Goal: Task Accomplishment & Management: Complete application form

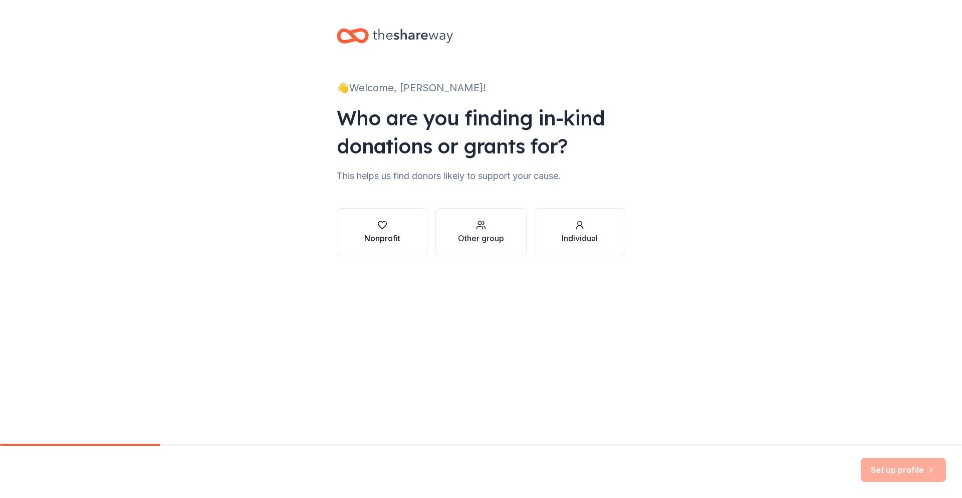
click at [407, 228] on button "Nonprofit" at bounding box center [382, 232] width 91 height 48
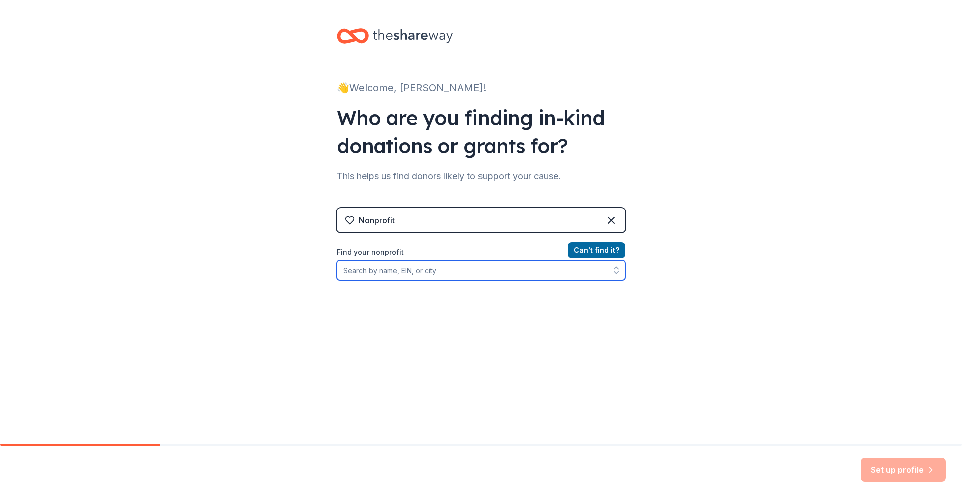
click at [394, 272] on input "Find your nonprofit" at bounding box center [481, 270] width 289 height 20
click at [352, 270] on input "521329490" at bounding box center [481, 270] width 289 height 20
type input "[US_EMPLOYER_IDENTIFICATION_NUMBER]"
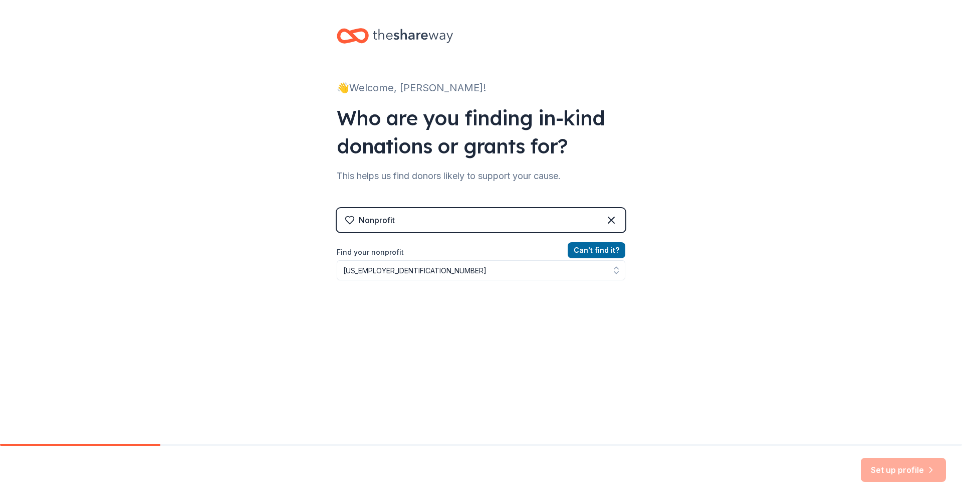
click at [343, 326] on div "Can ' t find it? Find your nonprofit [US_EMPLOYER_IDENTIFICATION_NUMBER]" at bounding box center [481, 302] width 289 height 116
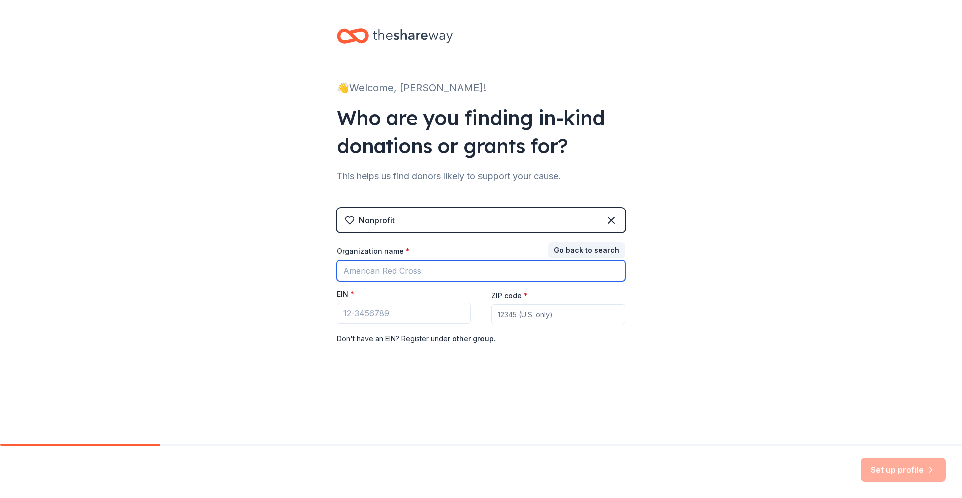
click at [385, 264] on input "Organization name *" at bounding box center [481, 270] width 289 height 21
type input "[DEMOGRAPHIC_DATA]"
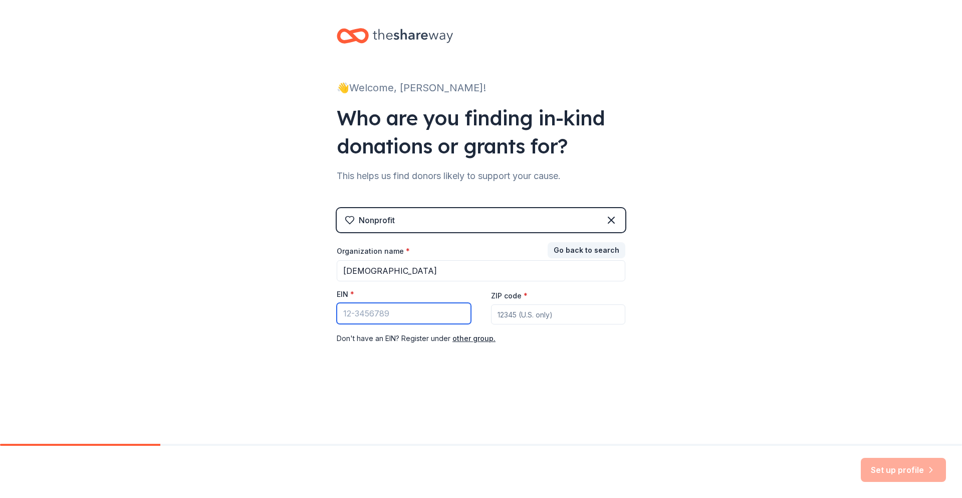
drag, startPoint x: 409, startPoint y: 313, endPoint x: 340, endPoint y: 312, distance: 69.6
click at [340, 312] on input "EIN *" at bounding box center [404, 313] width 134 height 21
type input "[US_EMPLOYER_IDENTIFICATION_NUMBER]"
click at [511, 319] on input "ZIP code *" at bounding box center [558, 314] width 134 height 20
type input "2"
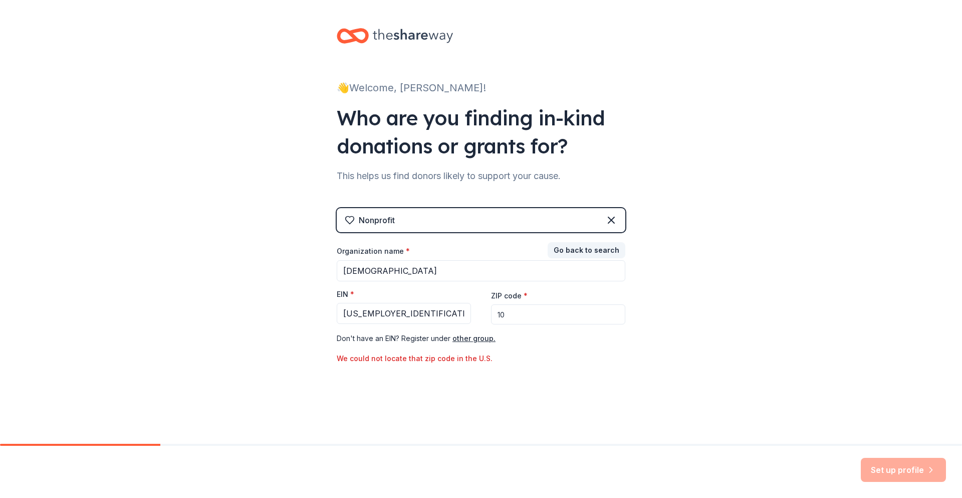
type input "1"
type input "23866"
click at [654, 299] on div "👋 Welcome, [PERSON_NAME]! Who are you finding in-kind donations or grants for? …" at bounding box center [481, 206] width 962 height 412
click at [894, 468] on button "Set up profile" at bounding box center [903, 469] width 85 height 24
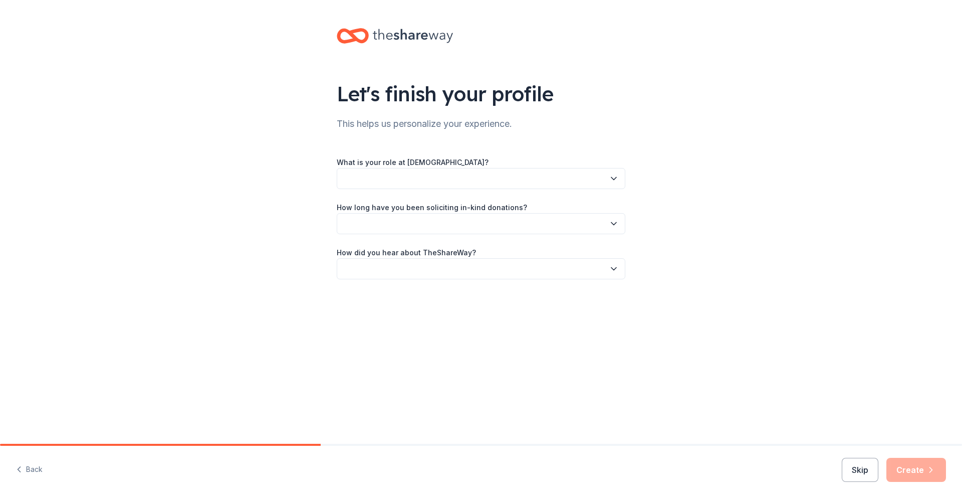
click at [615, 181] on icon "button" at bounding box center [614, 178] width 10 height 10
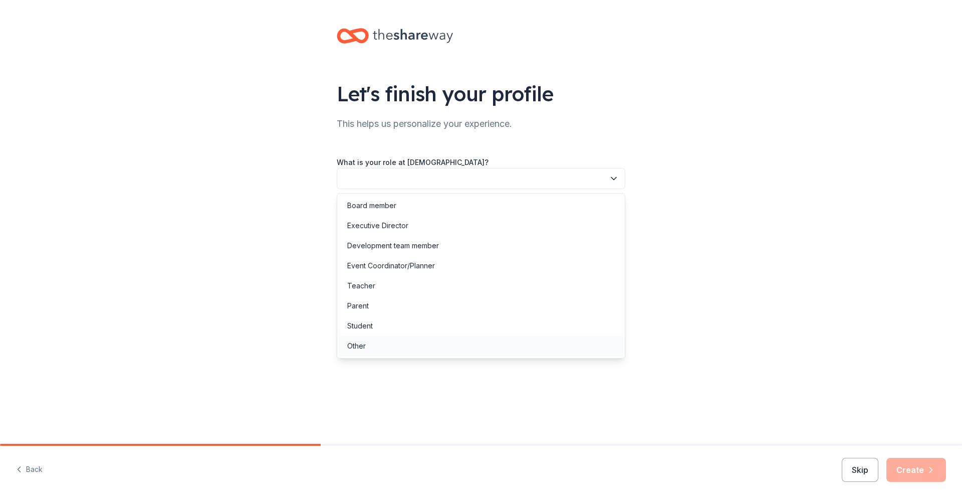
click at [360, 351] on div "Other" at bounding box center [356, 346] width 19 height 12
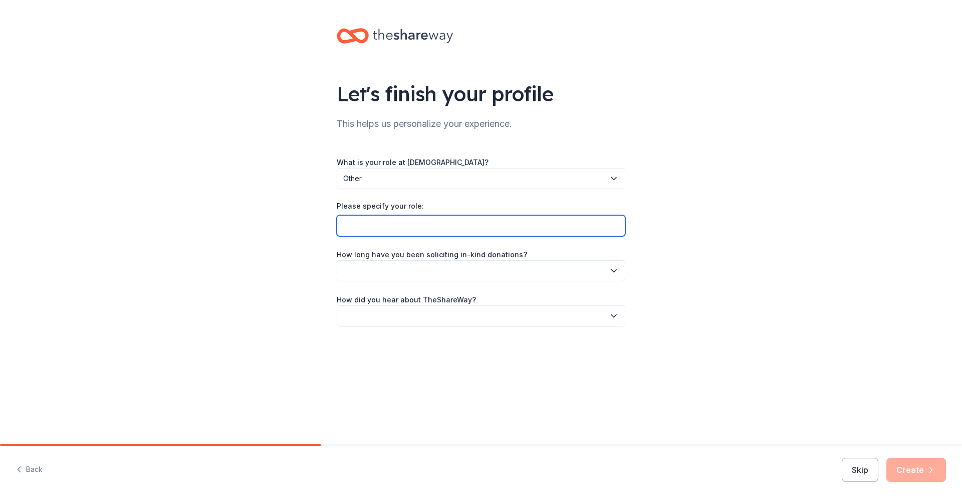
click at [392, 221] on input "Please specify your role:" at bounding box center [481, 225] width 289 height 21
type input "Coordinator of Community Outreach"
click at [616, 273] on icon "button" at bounding box center [614, 271] width 10 height 10
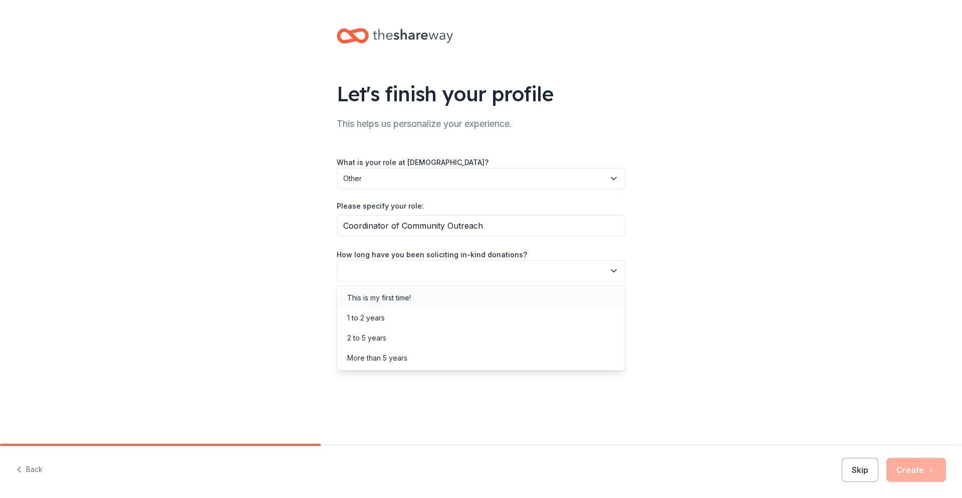
click at [406, 301] on div "This is my first time!" at bounding box center [379, 298] width 64 height 12
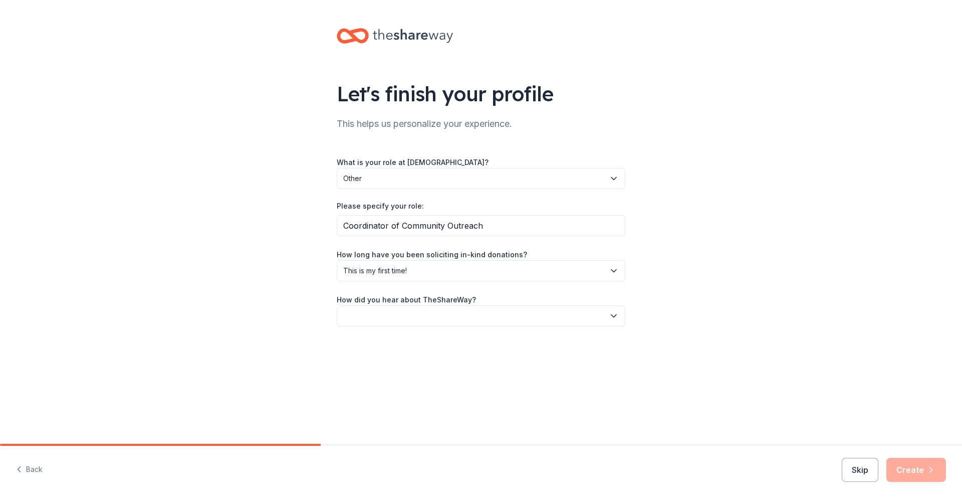
click at [457, 313] on button "button" at bounding box center [481, 315] width 289 height 21
click at [369, 361] on div "Online search" at bounding box center [370, 363] width 46 height 12
click at [916, 473] on button "Create" at bounding box center [916, 469] width 60 height 24
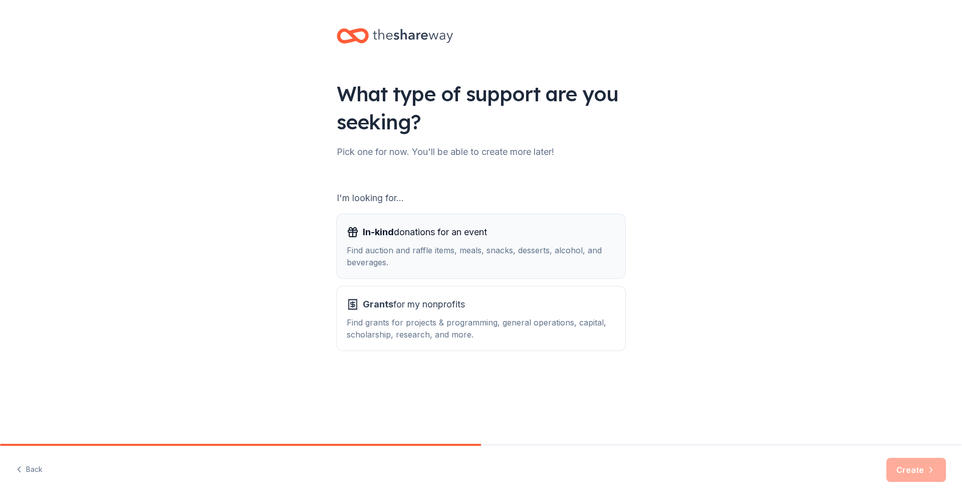
click at [524, 259] on div "Find auction and raffle items, meals, snacks, desserts, alcohol, and beverages." at bounding box center [481, 256] width 269 height 24
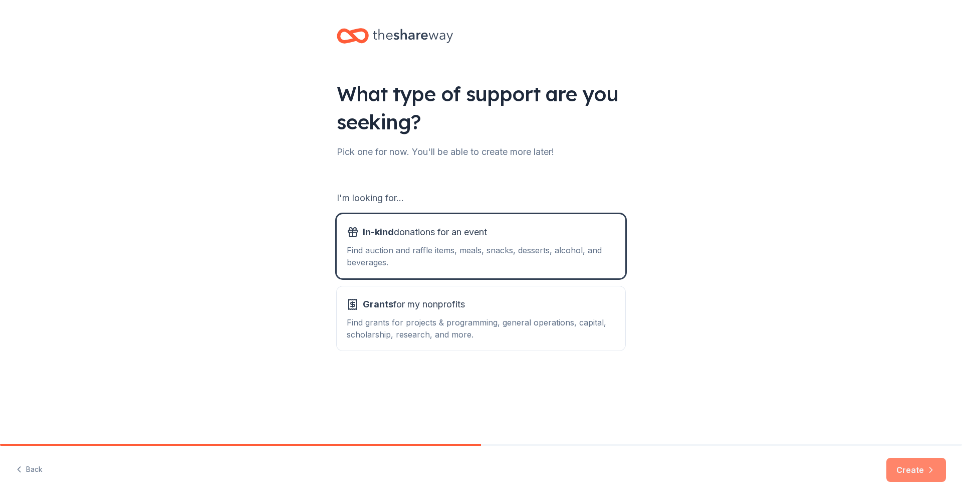
click at [924, 460] on button "Create" at bounding box center [916, 469] width 60 height 24
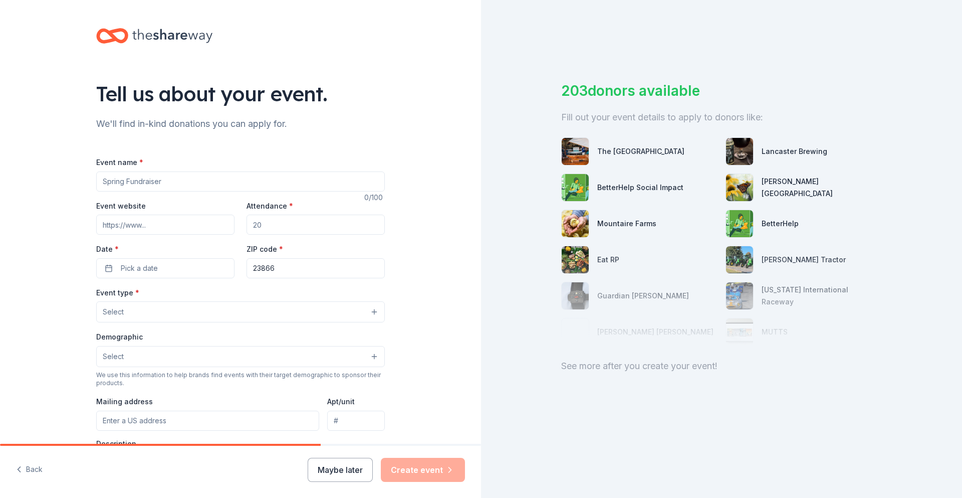
click at [324, 186] on input "Event name *" at bounding box center [240, 181] width 289 height 20
click at [102, 182] on input "Winter Coats/Boot Drive" at bounding box center [240, 181] width 289 height 20
click at [200, 181] on input "Children's Winter Coats/Boot Drive" at bounding box center [240, 181] width 289 height 20
type input "Children's Winter Coats/Boots Drive"
click at [282, 224] on input "Attendance *" at bounding box center [316, 224] width 138 height 20
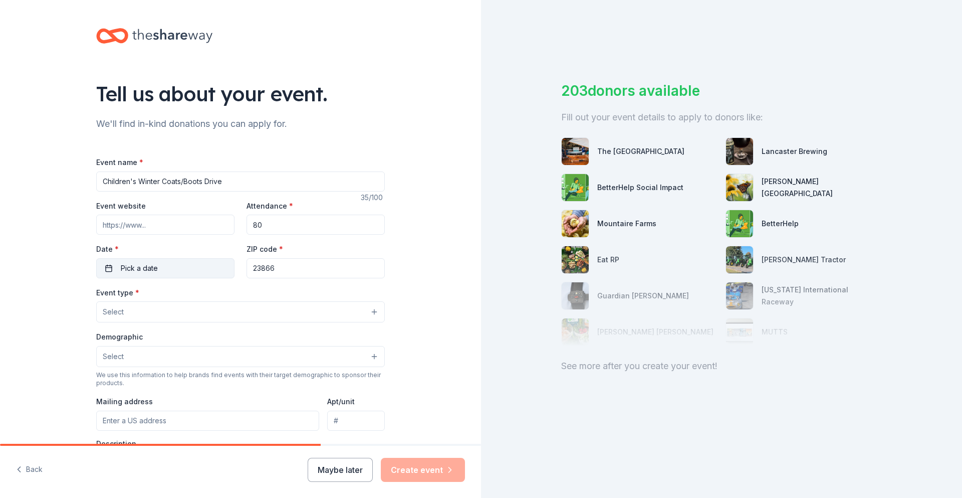
type input "80"
click at [163, 273] on button "Pick a date" at bounding box center [165, 268] width 138 height 20
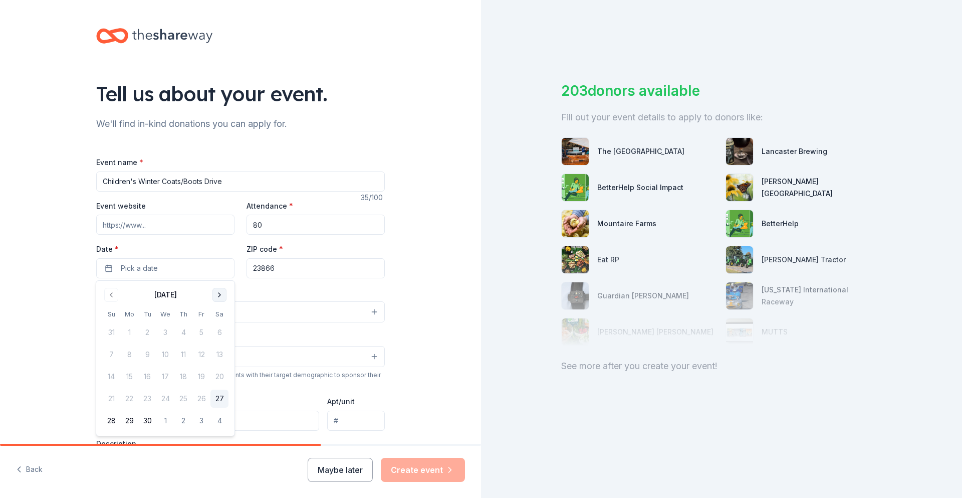
click at [214, 297] on button "Go to next month" at bounding box center [219, 295] width 14 height 14
click at [218, 395] on button "25" at bounding box center [219, 398] width 18 height 18
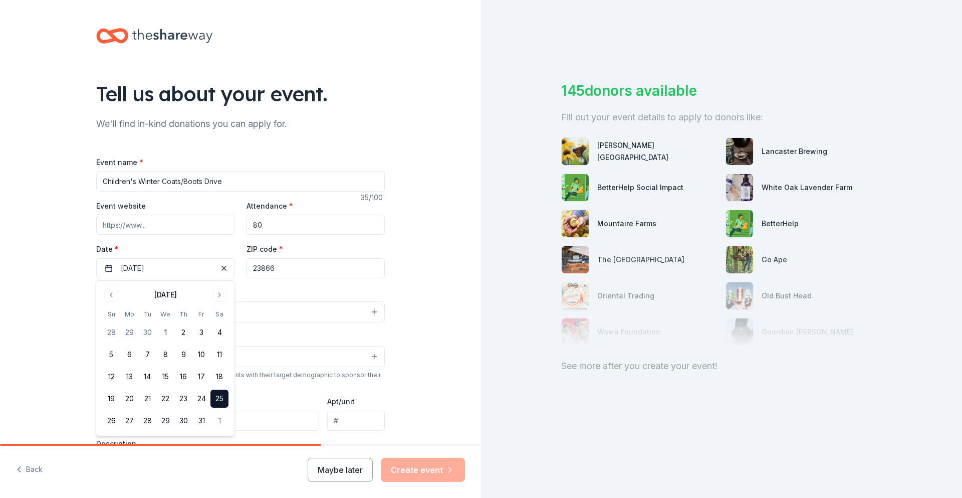
click at [53, 333] on div "Tell us about your event. We'll find in-kind donations you can apply for. Event…" at bounding box center [240, 333] width 481 height 667
click at [137, 314] on button "Select" at bounding box center [240, 311] width 289 height 21
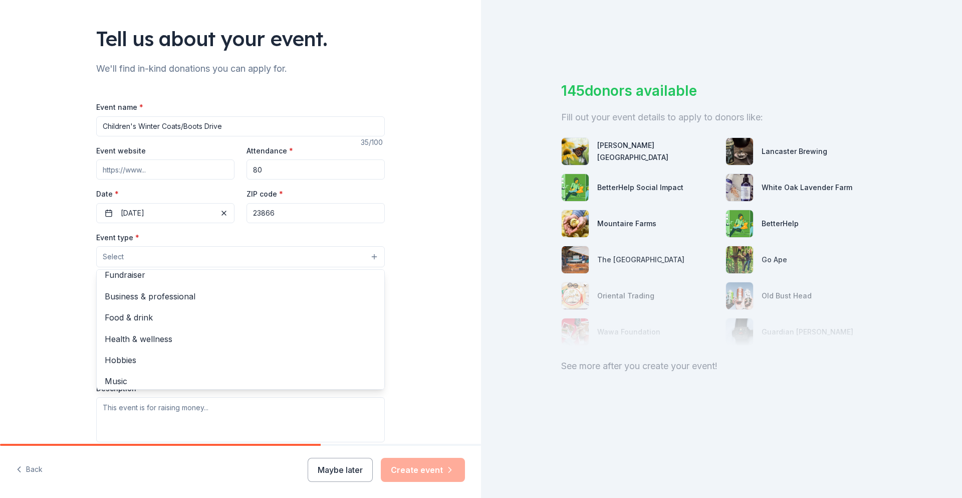
scroll to position [34, 0]
drag, startPoint x: 380, startPoint y: 310, endPoint x: 381, endPoint y: 357, distance: 47.1
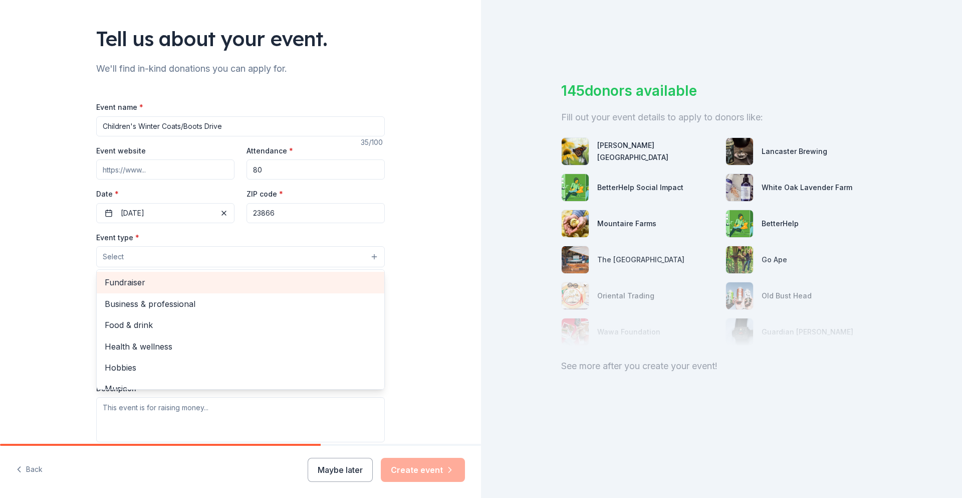
click at [264, 277] on span "Fundraiser" at bounding box center [241, 282] width 272 height 13
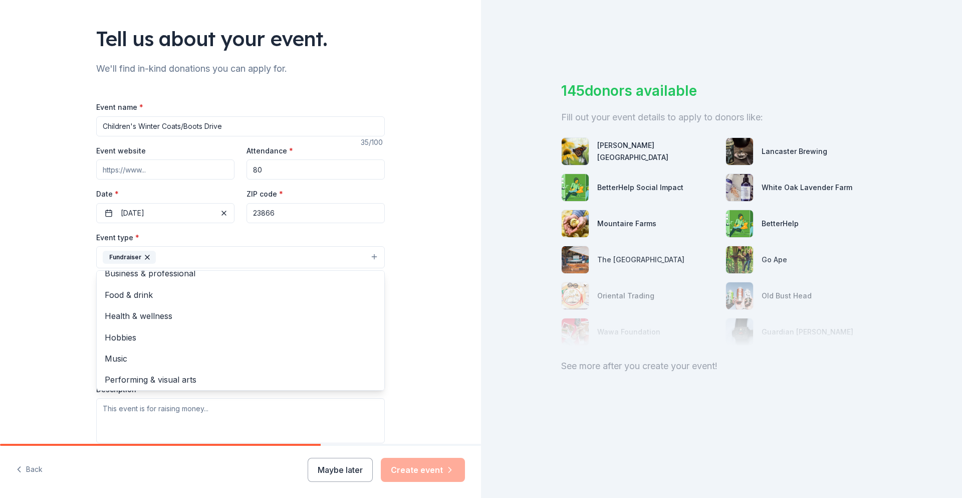
scroll to position [12, 0]
click at [166, 257] on button "Fundraiser" at bounding box center [240, 257] width 289 height 22
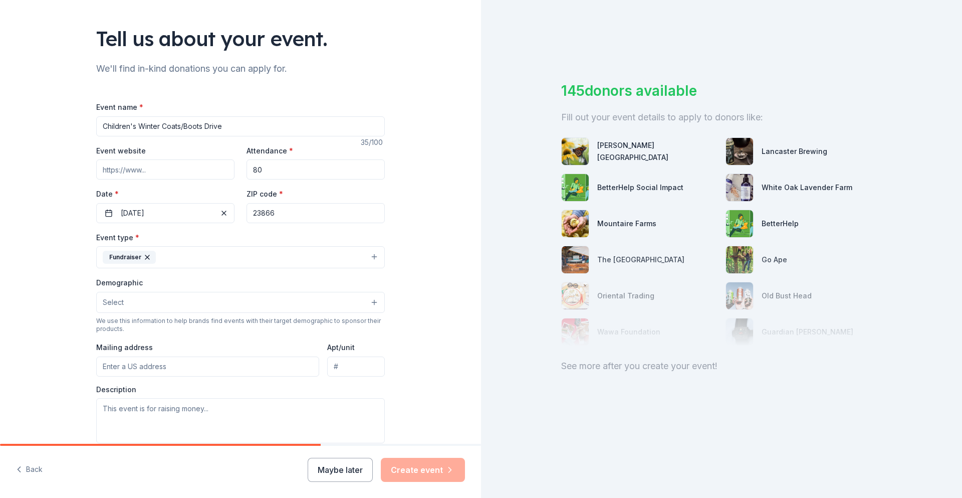
click at [376, 259] on button "Fundraiser" at bounding box center [240, 257] width 289 height 22
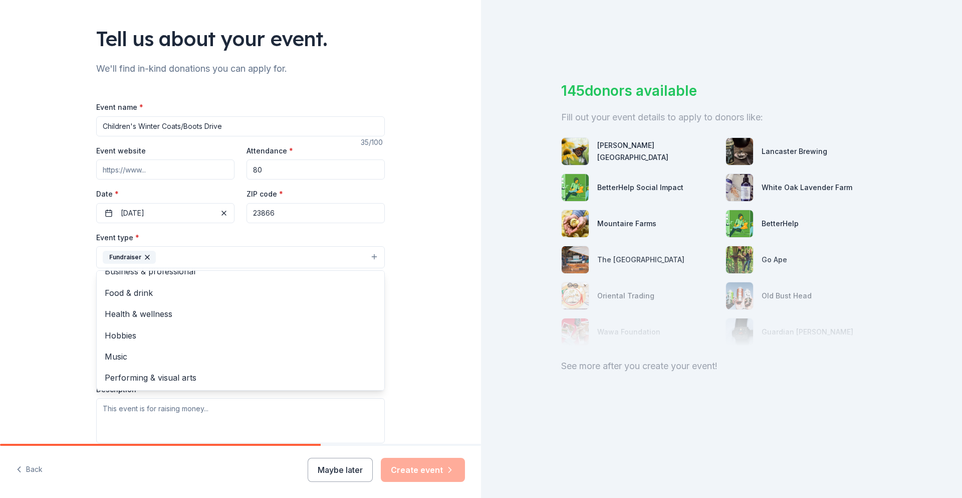
click at [452, 365] on div "Tell us about your event. We'll find in-kind donations you can apply for. Event…" at bounding box center [240, 279] width 481 height 668
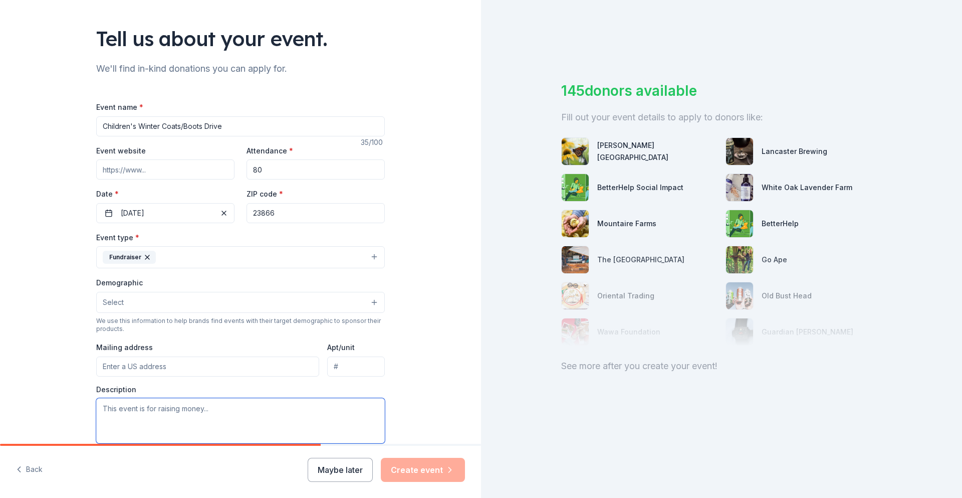
click at [249, 411] on textarea at bounding box center [240, 420] width 289 height 45
type textarea "C"
type textarea "We are raising money and accepting in-kind donations to provide the children in…"
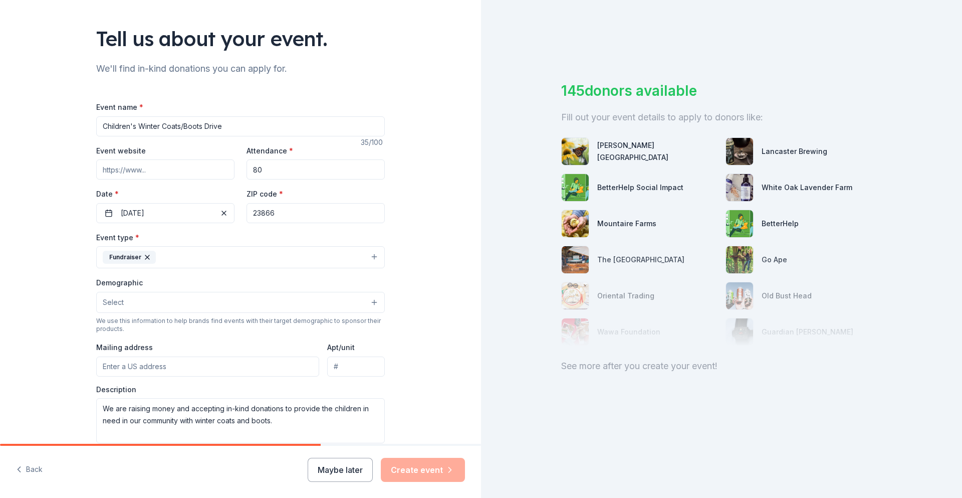
click at [414, 468] on div "Maybe later Create event" at bounding box center [386, 469] width 157 height 24
click at [443, 385] on div "Tell us about your event. We'll find in-kind donations you can apply for. Event…" at bounding box center [240, 279] width 481 height 668
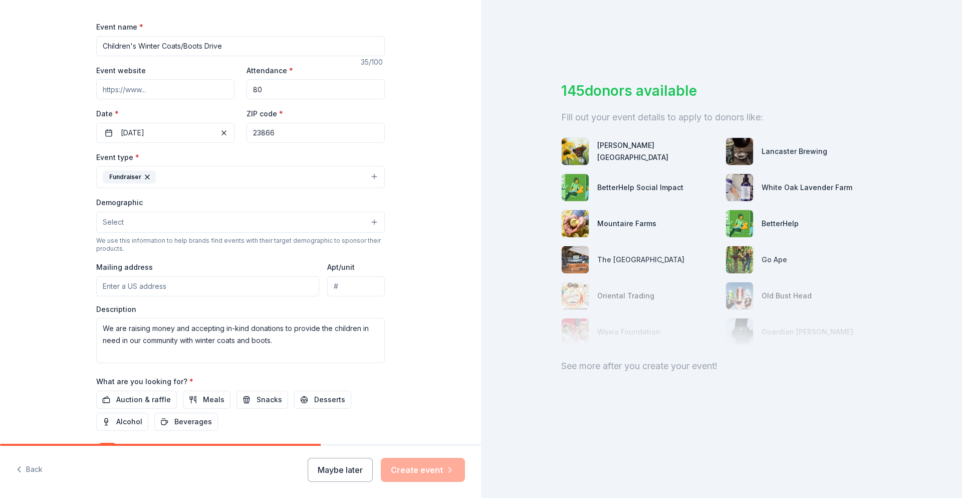
scroll to position [155, 0]
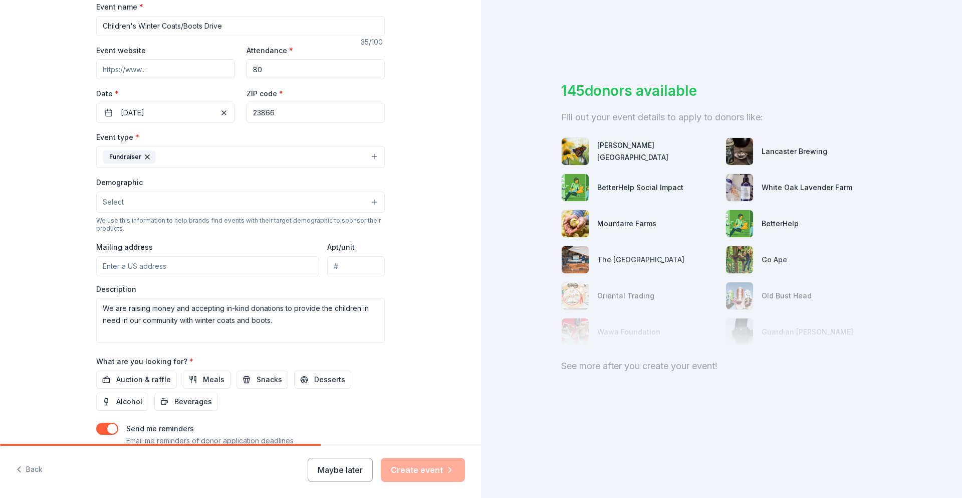
click at [376, 202] on button "Select" at bounding box center [240, 201] width 289 height 21
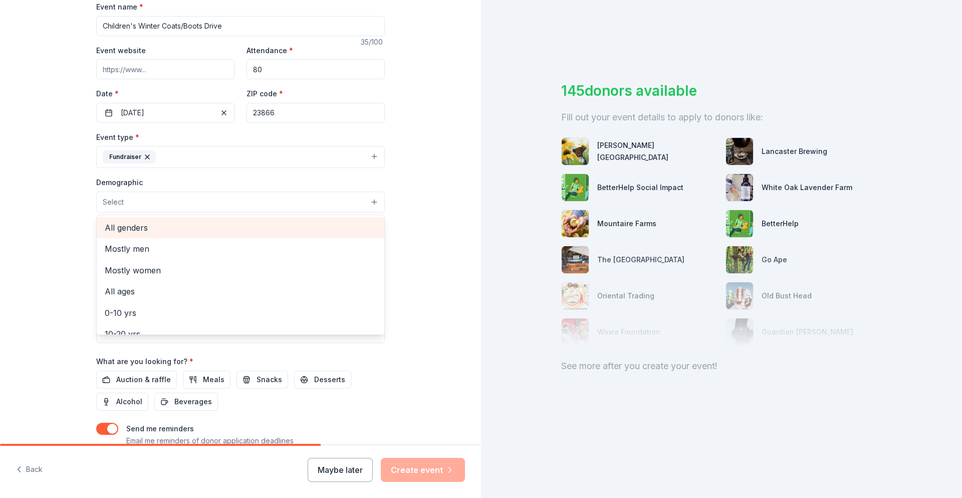
click at [235, 219] on div "All genders" at bounding box center [241, 227] width 288 height 21
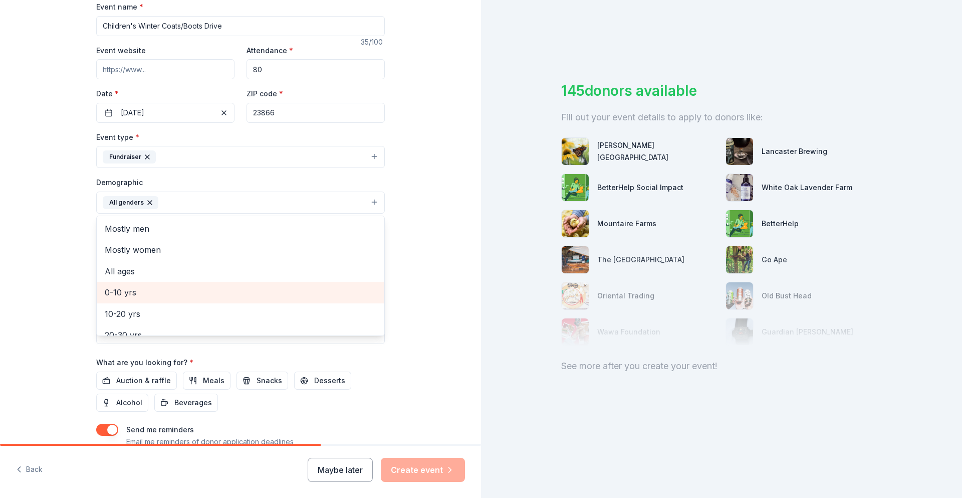
click at [201, 295] on span "0-10 yrs" at bounding box center [241, 292] width 272 height 13
click at [441, 291] on div "Tell us about your event. We'll find in-kind donations you can apply for. Event…" at bounding box center [240, 179] width 481 height 669
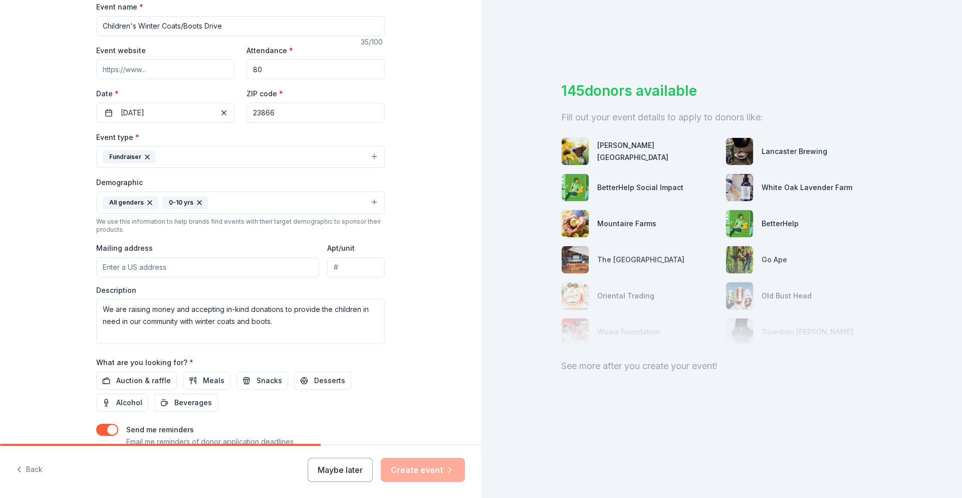
click at [164, 267] on input "Mailing address" at bounding box center [207, 267] width 223 height 20
type input "[GEOGRAPHIC_DATA]"
type input "23607"
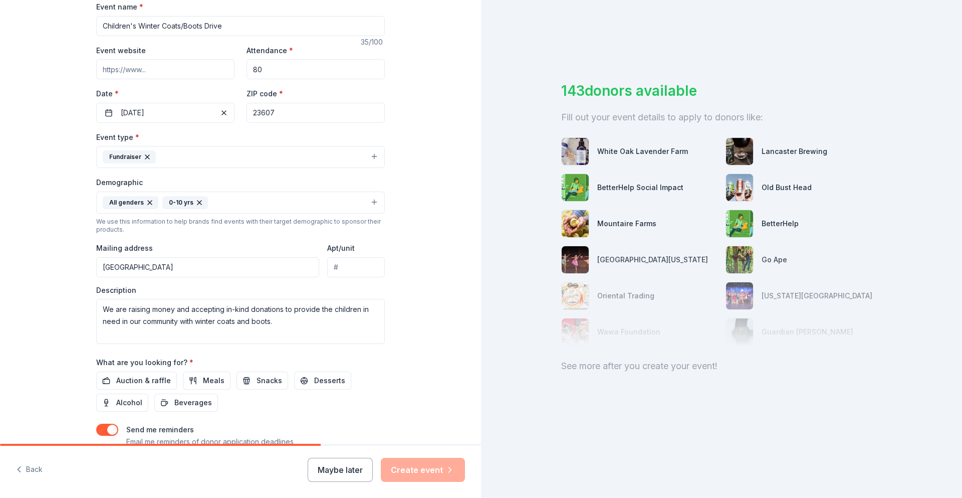
click at [458, 338] on div "Tell us about your event. We'll find in-kind donations you can apply for. Event…" at bounding box center [240, 179] width 481 height 669
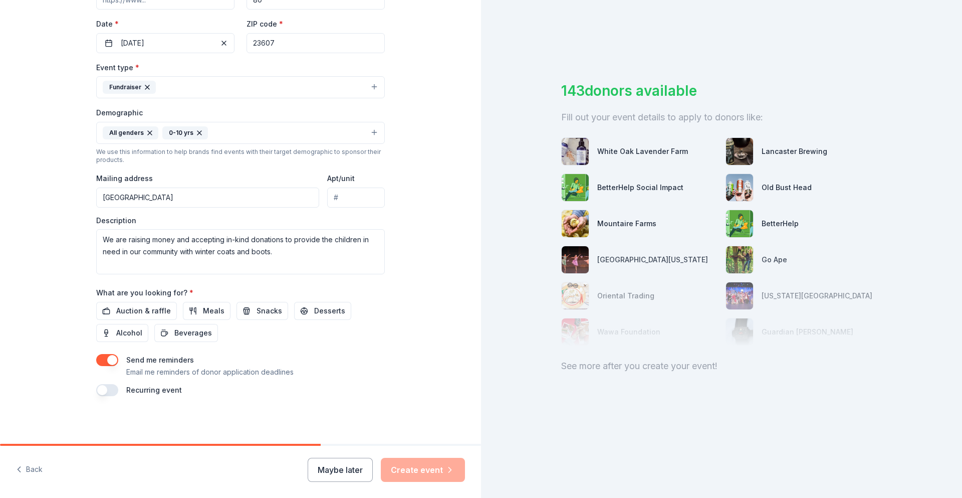
scroll to position [225, 0]
click at [240, 343] on div "Event name * Children's Winter Coats/Boots Drive 35 /100 Event website Attendan…" at bounding box center [240, 162] width 289 height 465
click at [144, 313] on span "Auction & raffle" at bounding box center [143, 310] width 55 height 12
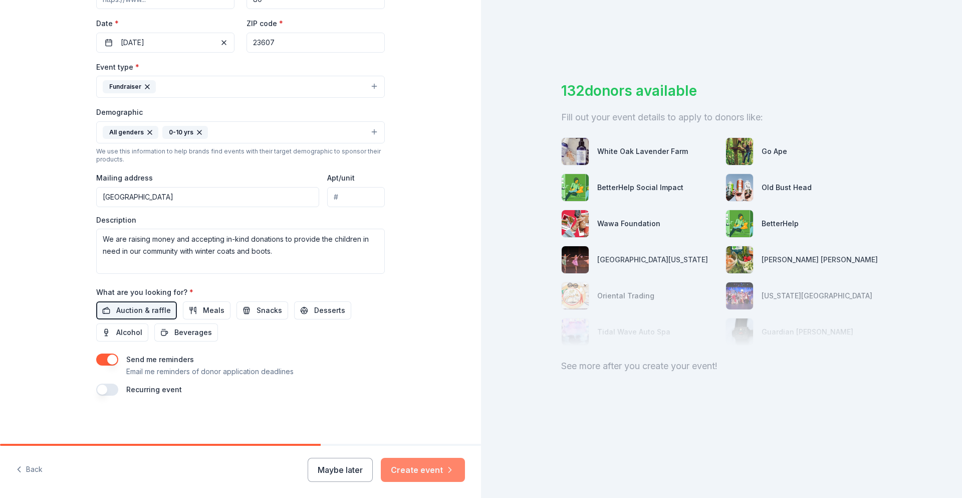
click at [417, 471] on button "Create event" at bounding box center [423, 469] width 84 height 24
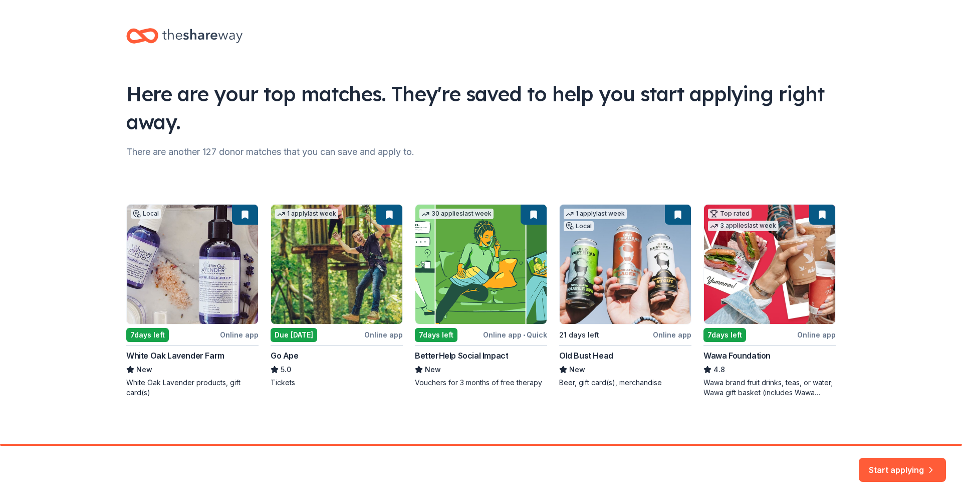
click at [915, 221] on div "Here are your top matches. They're saved to help you start applying right away.…" at bounding box center [481, 222] width 962 height 445
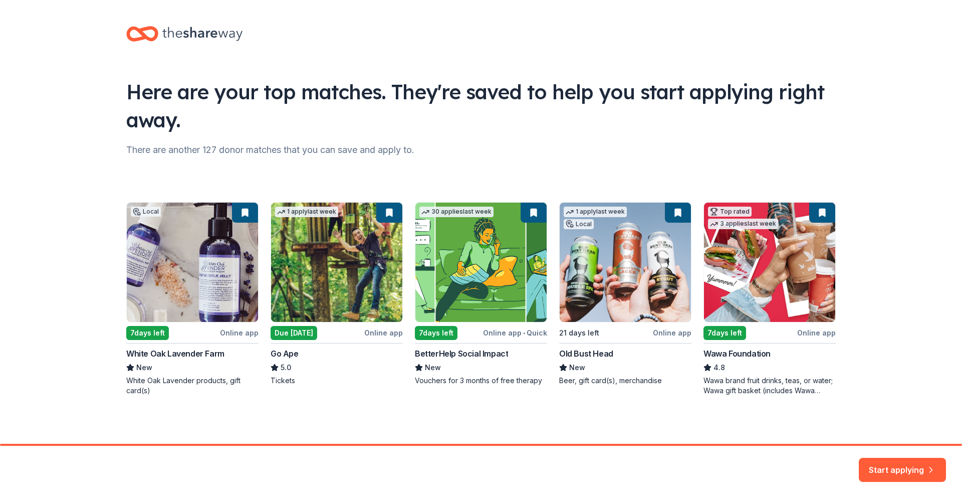
click at [949, 248] on div "Here are your top matches. They're saved to help you start applying right away.…" at bounding box center [481, 220] width 962 height 445
click at [918, 466] on button "Start applying" at bounding box center [902, 464] width 87 height 24
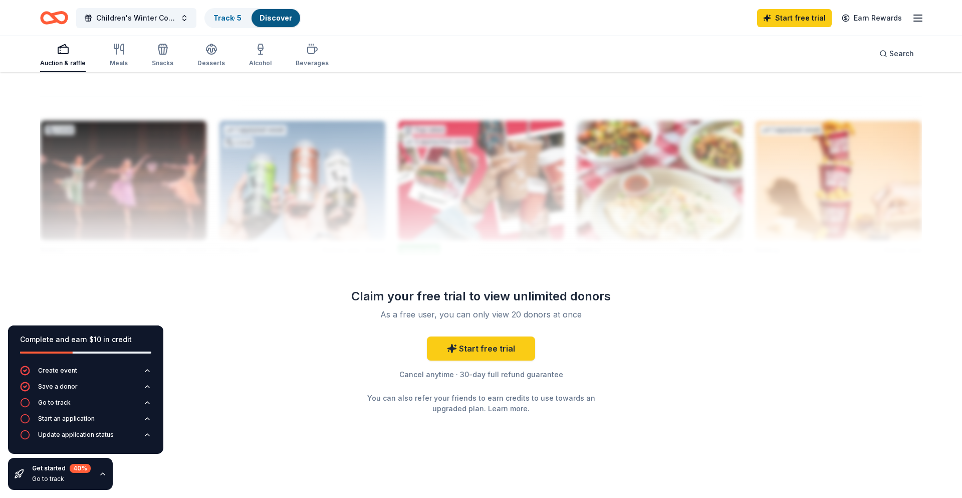
scroll to position [78, 0]
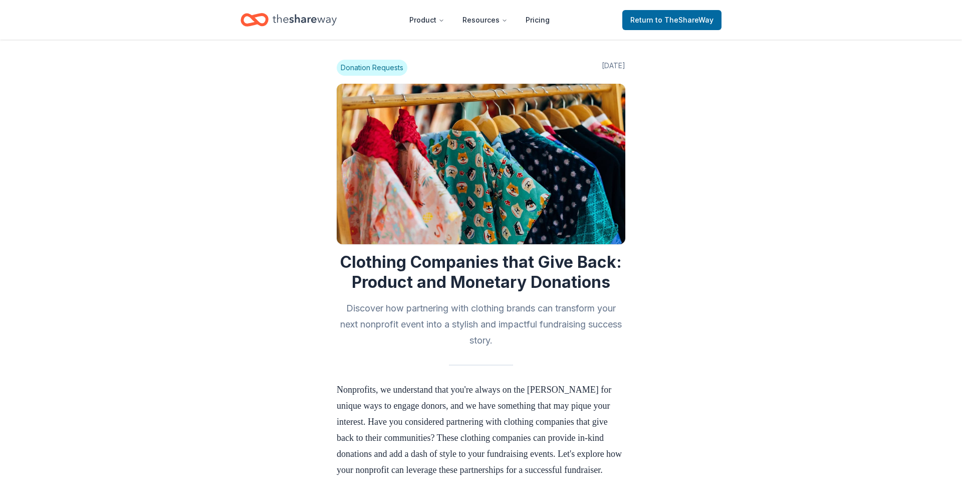
scroll to position [478, 0]
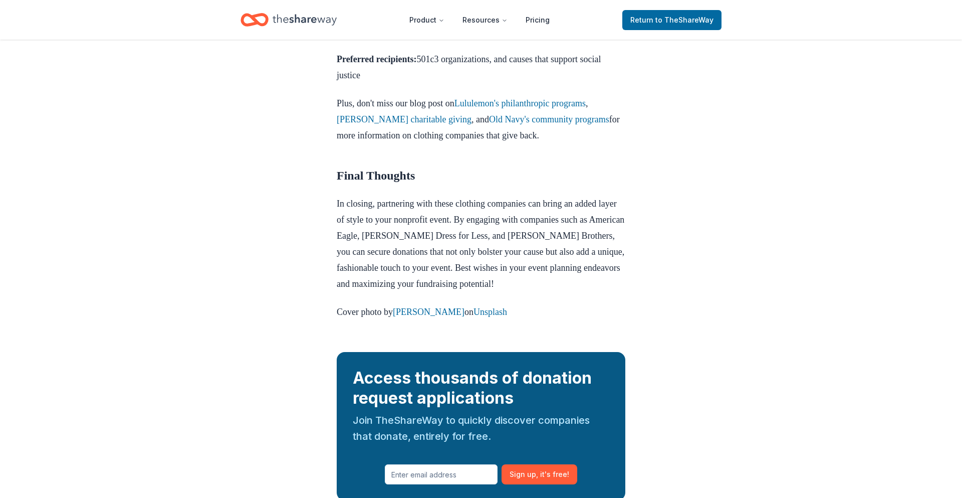
scroll to position [1501, 0]
